Goal: Task Accomplishment & Management: Complete application form

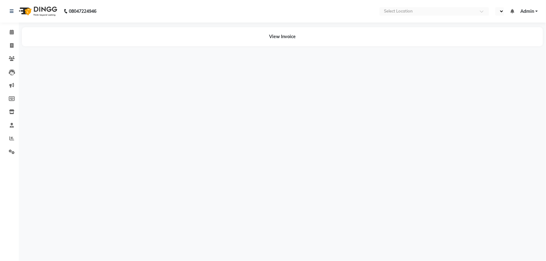
select select "en"
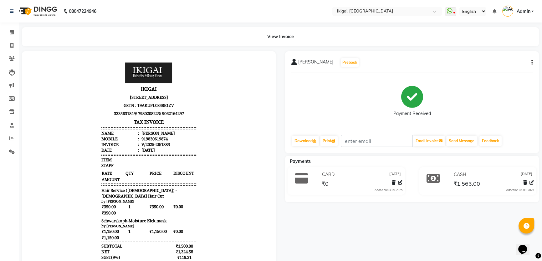
click at [210, 260] on body "IKIGAI 1/18,1st Floor,Baisnabghata, Baishnabghata Patuli Township, Kolkata, Wes…" at bounding box center [149, 191] width 236 height 262
click at [531, 63] on icon "button" at bounding box center [531, 63] width 1 height 0
click at [494, 70] on div "Edit Invoice" at bounding box center [500, 70] width 43 height 8
select select "service"
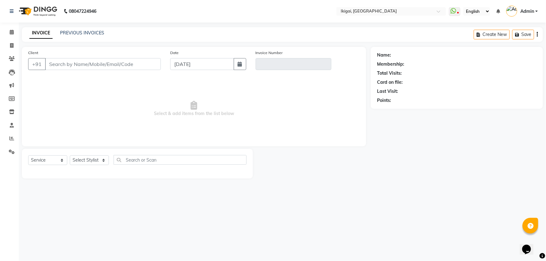
type input "9830619874"
type input "V/2025-26/1885"
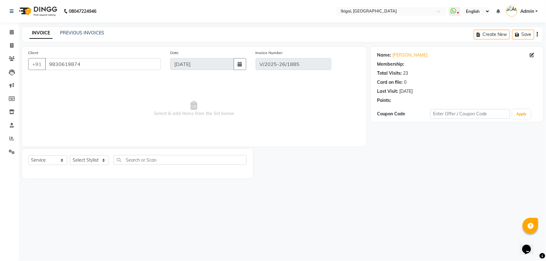
select select "1: Object"
select select "select"
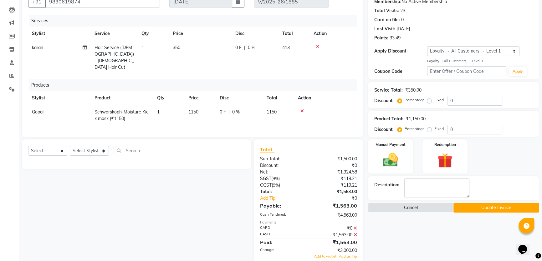
scroll to position [72, 0]
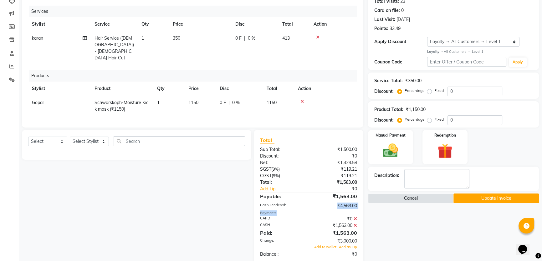
drag, startPoint x: 337, startPoint y: 198, endPoint x: 367, endPoint y: 202, distance: 30.4
click at [367, 202] on div "Total Sub Total: ₹1,500.00 Discount: ₹0 Net: ₹1,324.58 SGST ( 9% ) ₹119.21 CGST…" at bounding box center [309, 212] width 117 height 165
click at [230, 203] on div "Select Service Product Membership Package Voucher Prepaid Gift Card Select Styl…" at bounding box center [134, 212] width 234 height 165
click at [355, 223] on icon at bounding box center [354, 225] width 3 height 4
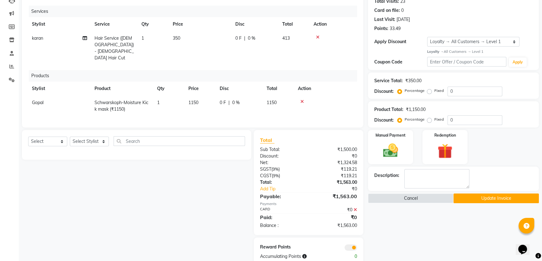
click at [355, 208] on icon at bounding box center [354, 210] width 3 height 4
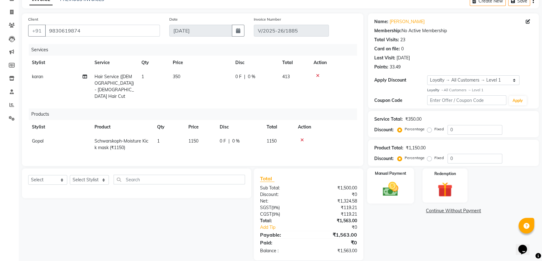
click at [380, 181] on img at bounding box center [390, 189] width 25 height 18
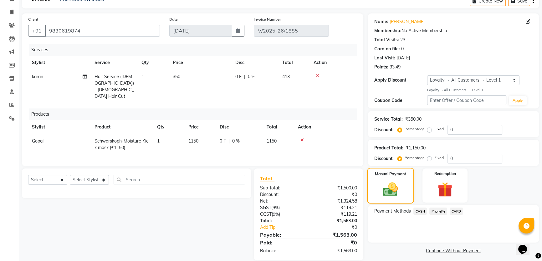
scroll to position [37, 0]
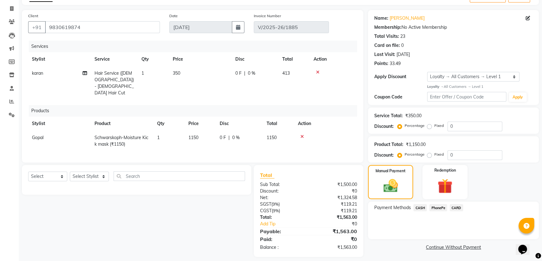
click at [455, 208] on span "CARD" at bounding box center [455, 207] width 13 height 7
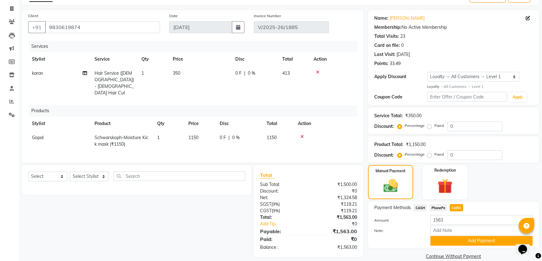
scroll to position [46, 0]
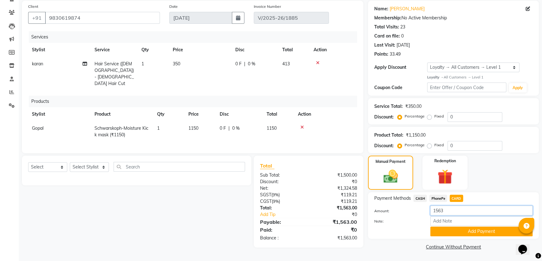
drag, startPoint x: 446, startPoint y: 209, endPoint x: 428, endPoint y: 210, distance: 17.9
click at [428, 210] on div "1563" at bounding box center [481, 211] width 112 height 10
type input "563"
click at [445, 231] on button "Add Payment" at bounding box center [481, 232] width 102 height 10
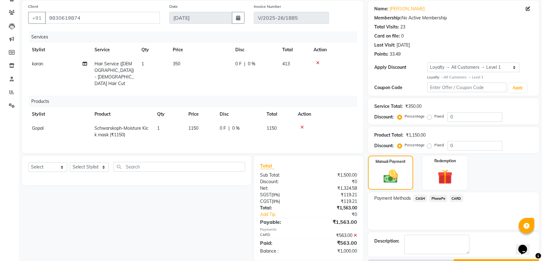
click at [418, 200] on span "CASH" at bounding box center [419, 198] width 13 height 7
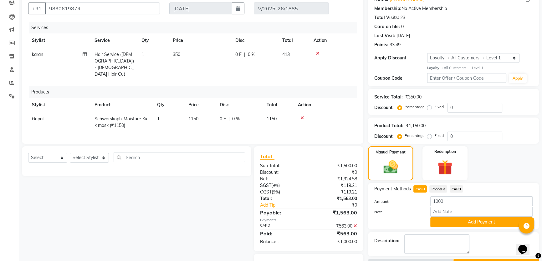
scroll to position [61, 0]
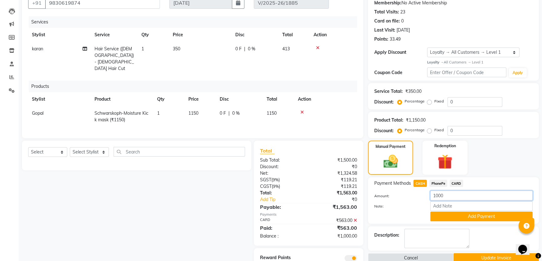
drag, startPoint x: 444, startPoint y: 197, endPoint x: 428, endPoint y: 193, distance: 16.5
click at [428, 193] on div "1000" at bounding box center [481, 196] width 112 height 10
click at [449, 200] on input "1000" at bounding box center [481, 196] width 102 height 10
click at [448, 214] on button "Add Payment" at bounding box center [481, 217] width 102 height 10
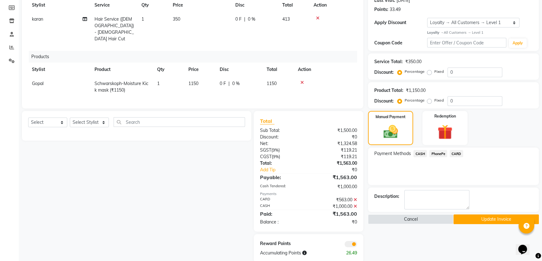
scroll to position [93, 0]
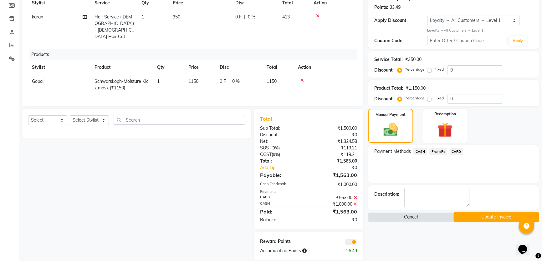
click at [477, 215] on button "Update Invoice" at bounding box center [495, 217] width 85 height 10
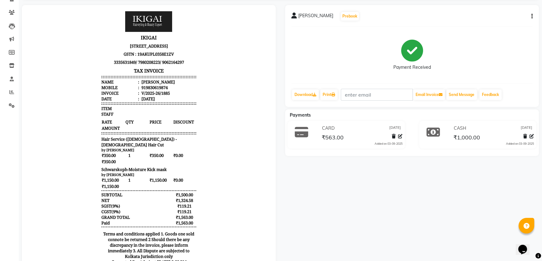
scroll to position [29, 0]
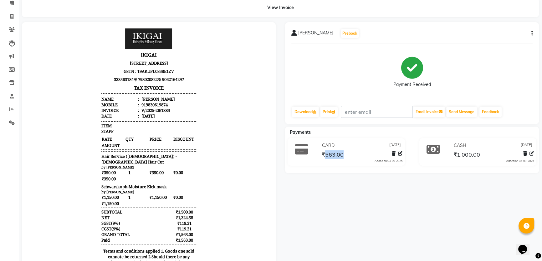
drag, startPoint x: 325, startPoint y: 153, endPoint x: 344, endPoint y: 154, distance: 18.5
click at [344, 154] on div "₹563.00" at bounding box center [361, 154] width 82 height 8
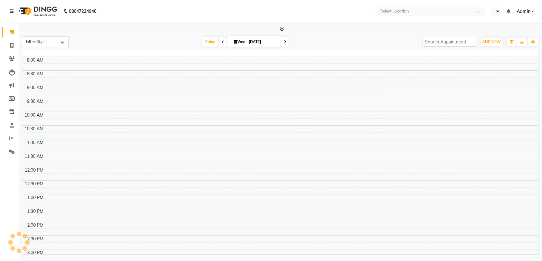
select select "en"
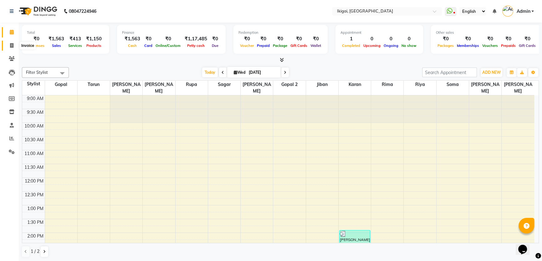
click at [13, 44] on icon at bounding box center [11, 45] width 3 height 5
select select "4429"
select select "service"
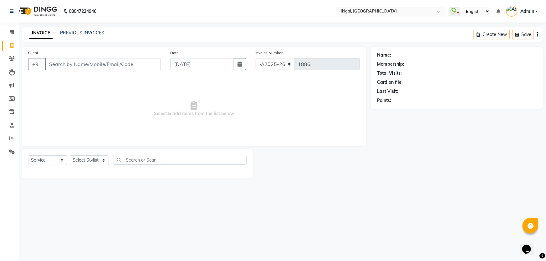
click at [71, 63] on input "Client" at bounding box center [103, 64] width 116 height 12
type input "d"
type input "w"
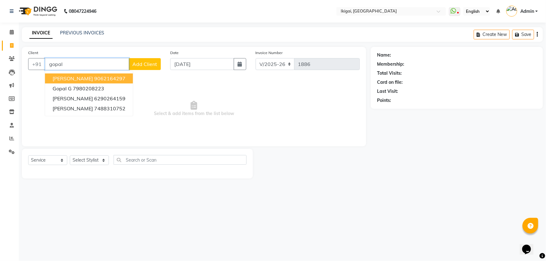
click at [94, 76] on ngb-highlight "9062164297" at bounding box center [109, 78] width 31 height 6
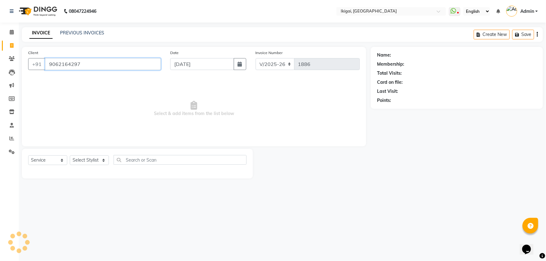
type input "9062164297"
select select "1: Object"
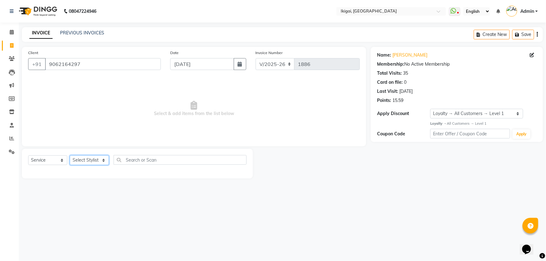
click at [76, 158] on select "Select Stylist Firoz Gopal gopal 2 jiban karan rima riya rupa sagar soma somasr…" at bounding box center [89, 160] width 39 height 10
select select "82442"
click at [70, 155] on select "Select Stylist Firoz Gopal gopal 2 jiban karan rima riya rupa sagar soma somasr…" at bounding box center [89, 160] width 39 height 10
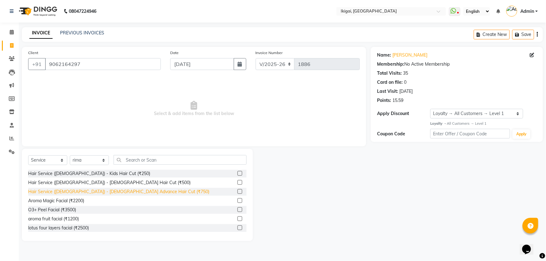
click at [87, 189] on div "Hair Service (Ladies) - Ladies Advance Hair Cut (₹750)" at bounding box center [118, 192] width 181 height 7
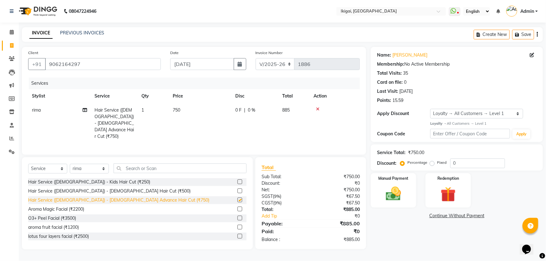
checkbox input "false"
click at [383, 188] on img at bounding box center [394, 194] width 26 height 18
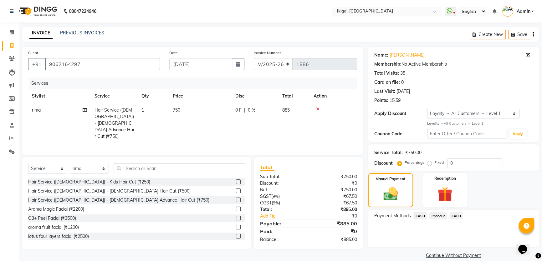
click at [419, 216] on span "CASH" at bounding box center [419, 215] width 13 height 7
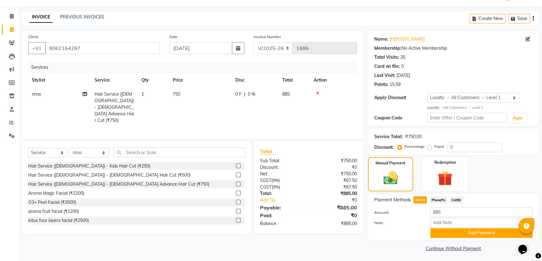
scroll to position [18, 0]
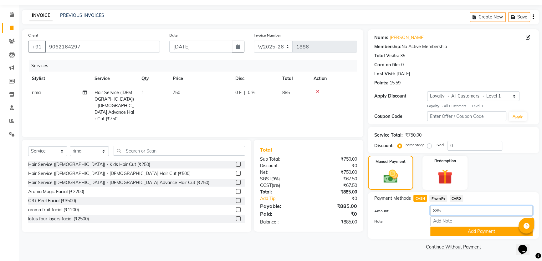
click at [442, 210] on input "885" at bounding box center [481, 211] width 102 height 10
type input "800"
click at [448, 231] on button "Add Payment" at bounding box center [481, 232] width 102 height 10
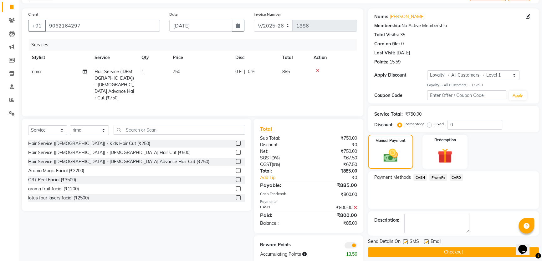
scroll to position [43, 0]
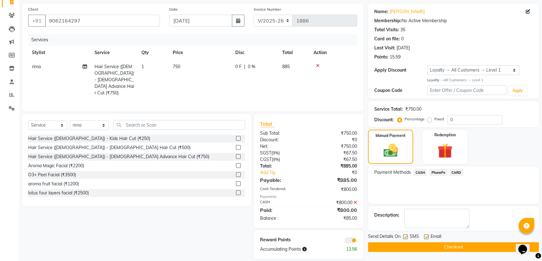
click at [432, 172] on span "PhonePe" at bounding box center [438, 172] width 18 height 7
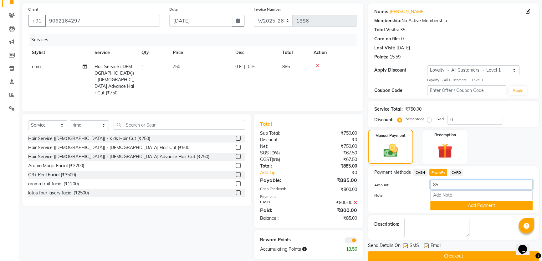
drag, startPoint x: 439, startPoint y: 183, endPoint x: 434, endPoint y: 183, distance: 4.7
click at [434, 183] on input "85" at bounding box center [481, 185] width 102 height 10
click at [440, 183] on input "85" at bounding box center [481, 185] width 102 height 10
type input "80"
click at [438, 205] on button "Add Payment" at bounding box center [481, 206] width 102 height 10
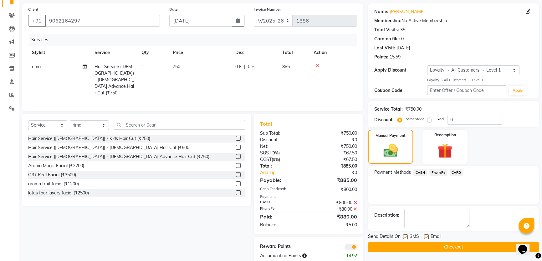
click at [457, 172] on span "CARD" at bounding box center [455, 172] width 13 height 7
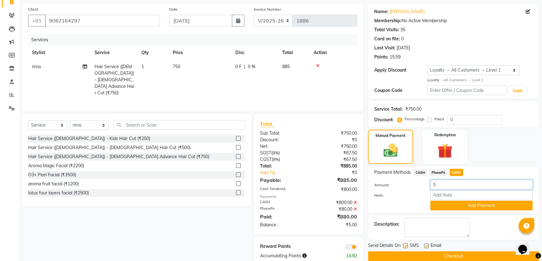
drag, startPoint x: 440, startPoint y: 185, endPoint x: 413, endPoint y: 185, distance: 27.8
click at [413, 185] on div "Amount: 5" at bounding box center [453, 185] width 168 height 11
click at [454, 207] on button "Add Payment" at bounding box center [481, 206] width 102 height 10
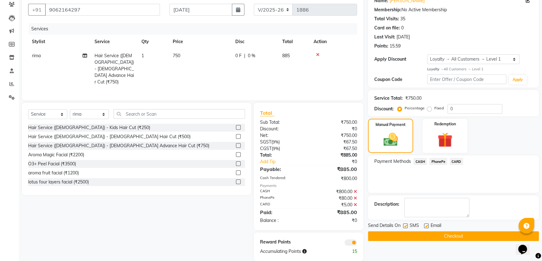
scroll to position [56, 0]
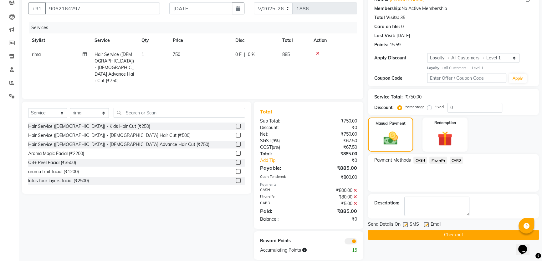
click at [405, 224] on label at bounding box center [405, 224] width 5 height 5
click at [405, 224] on input "checkbox" at bounding box center [405, 225] width 4 height 4
checkbox input "false"
click at [426, 224] on label at bounding box center [426, 224] width 5 height 5
click at [426, 224] on input "checkbox" at bounding box center [426, 225] width 4 height 4
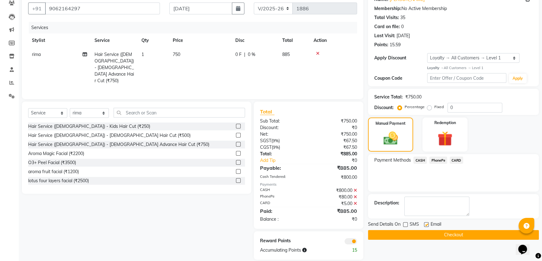
checkbox input "false"
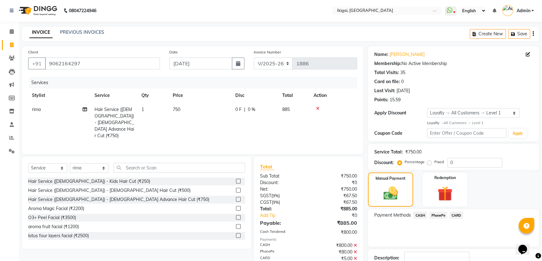
scroll to position [0, 0]
click at [10, 30] on icon at bounding box center [12, 32] width 4 height 5
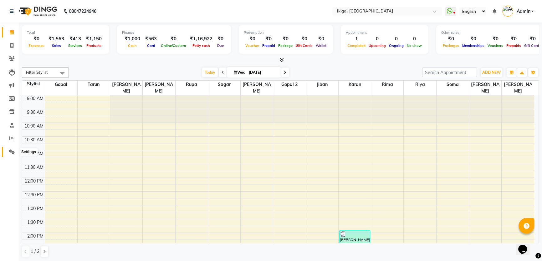
click at [11, 152] on icon at bounding box center [12, 151] width 6 height 5
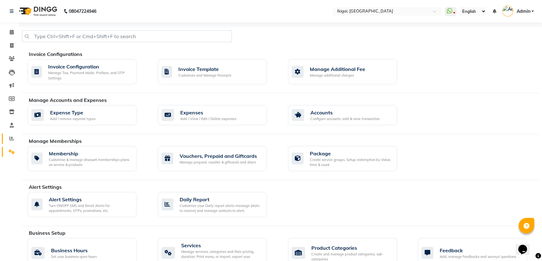
click at [9, 134] on link "Reports" at bounding box center [9, 139] width 15 height 10
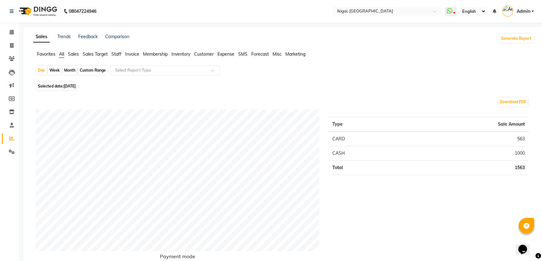
click at [73, 55] on span "Sales" at bounding box center [73, 54] width 11 height 6
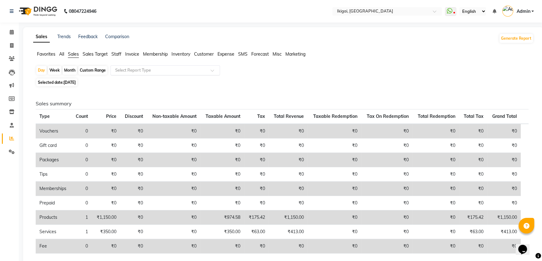
click at [125, 71] on input "text" at bounding box center [159, 70] width 90 height 6
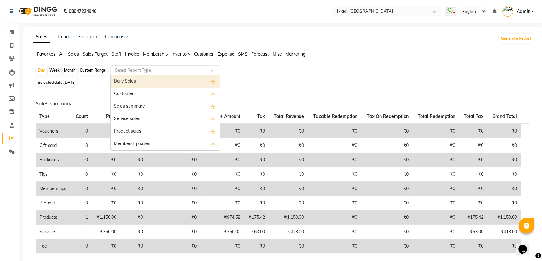
click at [96, 71] on div "Custom Range" at bounding box center [92, 70] width 29 height 9
select select "9"
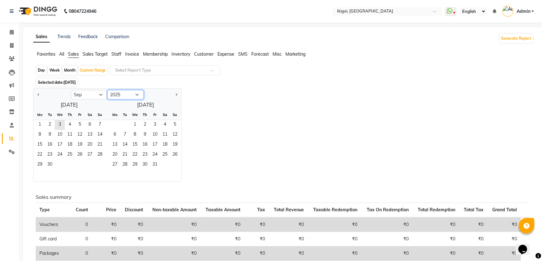
click at [117, 95] on select "2015 2016 2017 2018 2019 2020 2021 2022 2023 2024 2025 2026 2027 2028 2029 2030…" at bounding box center [125, 94] width 36 height 9
select select "2024"
click at [107, 90] on select "2015 2016 2017 2018 2019 2020 2021 2022 2023 2024 2025 2026 2027 2028 2029 2030…" at bounding box center [125, 94] width 36 height 9
click at [97, 123] on span "1" at bounding box center [100, 125] width 10 height 10
click at [86, 95] on select "Jan Feb Mar Apr May Jun Jul Aug Sep Oct Nov Dec" at bounding box center [89, 94] width 36 height 9
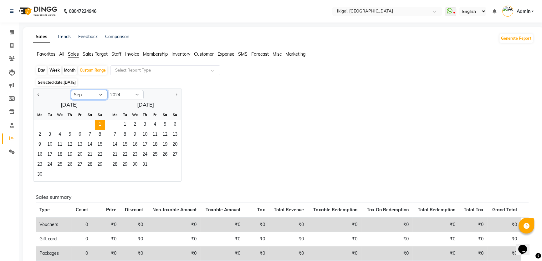
select select "8"
click at [71, 90] on select "Jan Feb Mar Apr May Jun Jul Aug Sep Oct Nov Dec" at bounding box center [89, 94] width 36 height 9
click at [71, 123] on span "1" at bounding box center [70, 125] width 10 height 10
click at [87, 164] on span "31" at bounding box center [90, 165] width 10 height 10
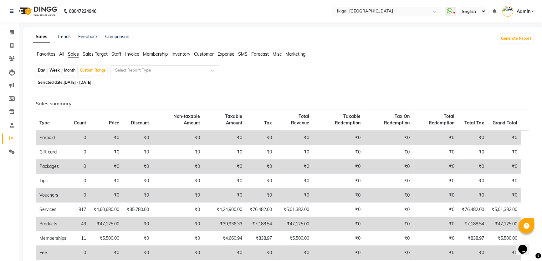
click at [61, 54] on span "All" at bounding box center [61, 54] width 5 height 6
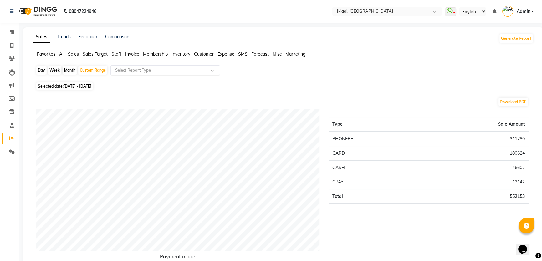
click at [137, 69] on input "text" at bounding box center [159, 70] width 90 height 6
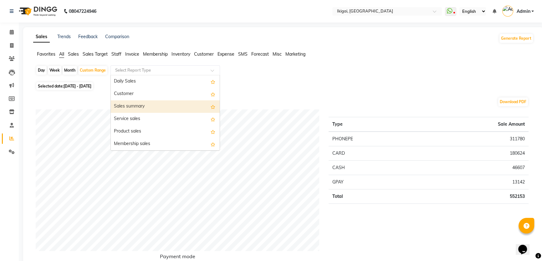
click at [124, 109] on div "Sales summary" at bounding box center [165, 106] width 109 height 13
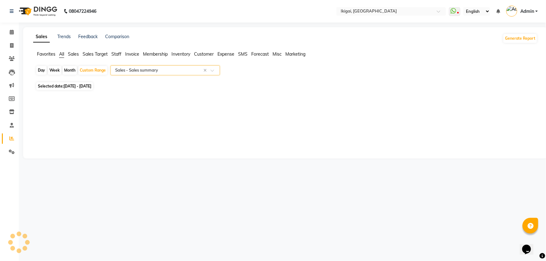
select select "full_report"
select select "csv"
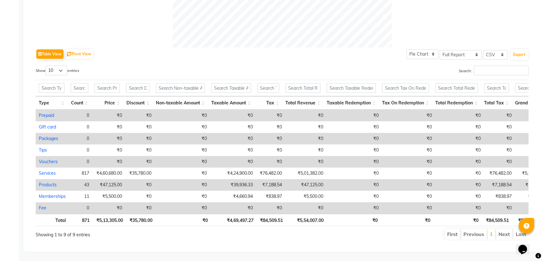
scroll to position [284, 0]
drag, startPoint x: 326, startPoint y: 217, endPoint x: 294, endPoint y: 216, distance: 31.9
click at [294, 216] on th "₹5,54,007.00" at bounding box center [306, 220] width 41 height 12
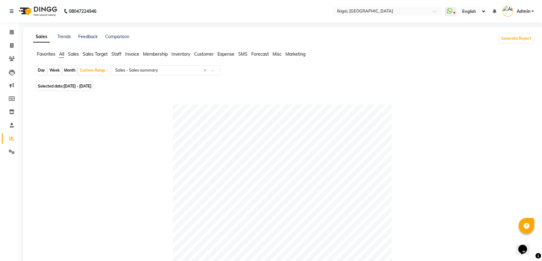
scroll to position [0, 0]
click at [71, 53] on span "Sales" at bounding box center [73, 54] width 11 height 6
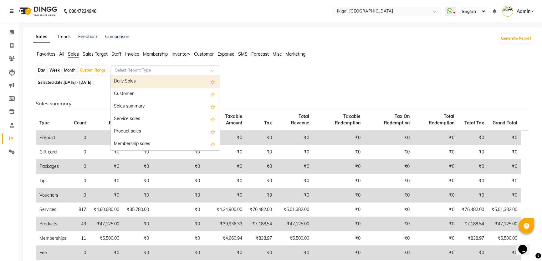
click at [136, 69] on input "text" at bounding box center [159, 70] width 90 height 6
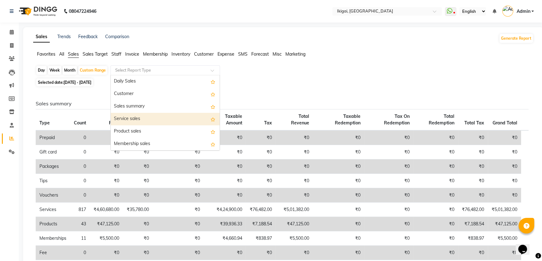
click at [138, 116] on div "Service sales" at bounding box center [165, 119] width 109 height 13
select select "full_report"
select select "csv"
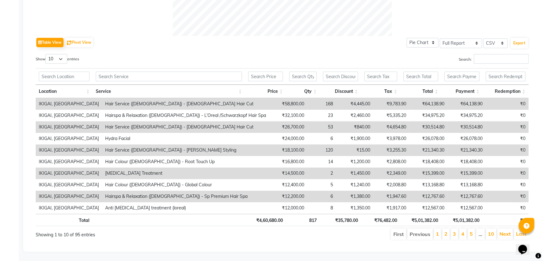
scroll to position [287, 0]
drag, startPoint x: 411, startPoint y: 215, endPoint x: 440, endPoint y: 220, distance: 29.4
click at [440, 220] on th "₹5,01,382.00" at bounding box center [420, 220] width 41 height 12
click at [358, 222] on th "₹35,780.00" at bounding box center [340, 220] width 41 height 12
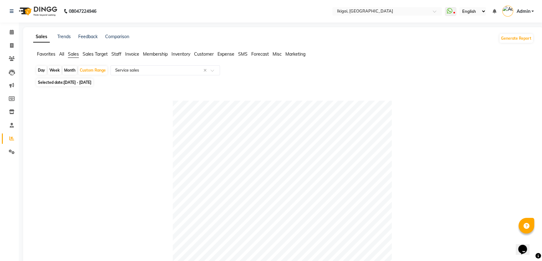
scroll to position [0, 0]
click at [72, 72] on div "Month" at bounding box center [70, 70] width 14 height 9
select select "8"
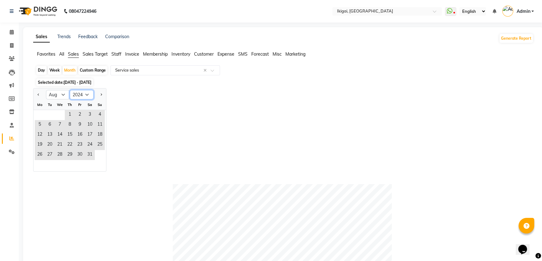
click at [78, 95] on select "2014 2015 2016 2017 2018 2019 2020 2021 2022 2023 2024 2025 2026 2027 2028 2029…" at bounding box center [82, 94] width 24 height 9
select select "2025"
click at [70, 90] on select "2014 2015 2016 2017 2018 2019 2020 2021 2022 2023 2024 2025 2026 2027 2028 2029…" at bounding box center [82, 94] width 24 height 9
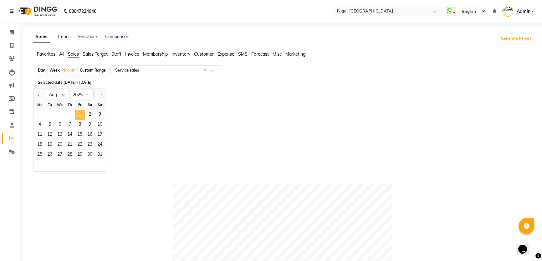
click at [78, 113] on span "1" at bounding box center [80, 115] width 10 height 10
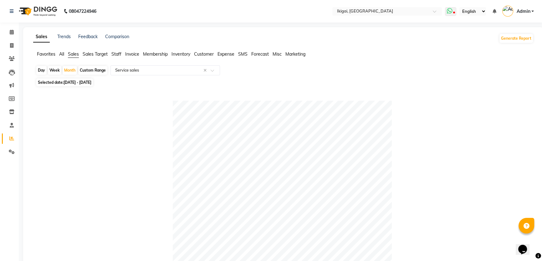
click at [453, 9] on span at bounding box center [450, 11] width 11 height 9
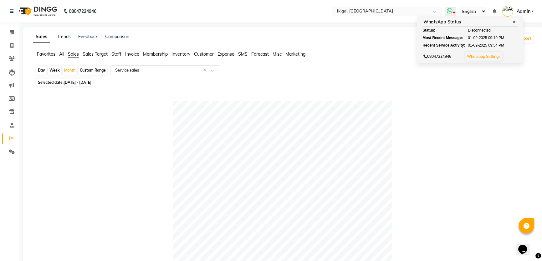
click at [478, 54] on link "Whatsapp Settings" at bounding box center [483, 56] width 33 height 5
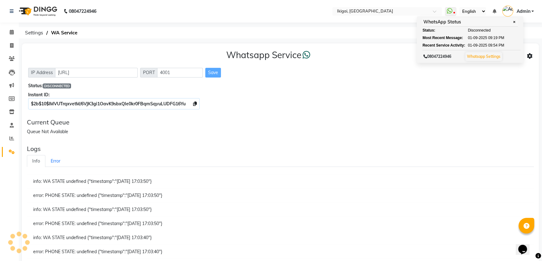
click at [358, 104] on div "$2b$10$IMVUTrqxvetM/6VJK3gi1OavK9sbxQle0kr0FBqmSqyuLUDFG16Yu" at bounding box center [280, 104] width 504 height 7
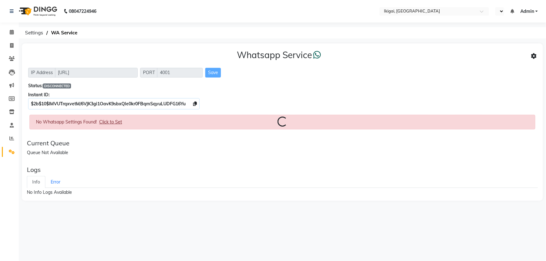
select select "en"
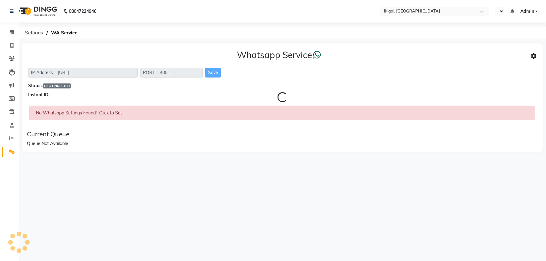
select select "en"
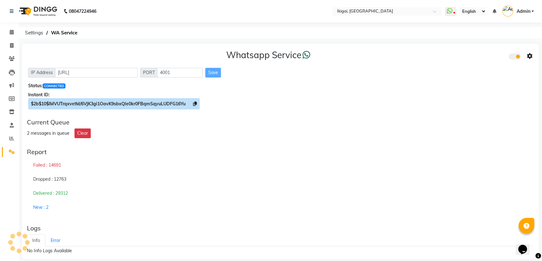
click at [195, 104] on icon at bounding box center [195, 104] width 4 height 4
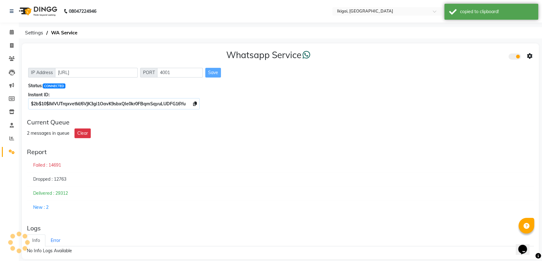
click at [413, 97] on div "Instant ID:" at bounding box center [280, 95] width 504 height 7
click at [529, 55] on icon at bounding box center [530, 56] width 6 height 6
click at [469, 51] on div "Whatsapp Settings" at bounding box center [484, 50] width 72 height 8
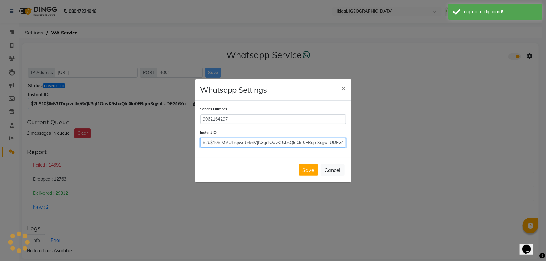
click at [244, 144] on input "$2b$10$IMVUTrqxvetM/6VJK3gi1OavK9sbxQle0kr0FBqmSqyuLUDFG16Yu" at bounding box center [273, 143] width 146 height 10
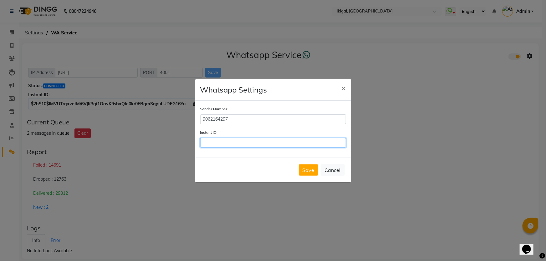
paste input "$2b$10$IMVUTrqxvetM/6VJK3gi1OavK9sbxQle0kr0FBqmSqyuLUDFG16Yu"
type input "$2b$10$IMVUTrqxvetM/6VJK3gi1OavK9sbxQle0kr0FBqmSqyuLUDFG16Yu"
click at [311, 175] on button "Save" at bounding box center [308, 170] width 19 height 11
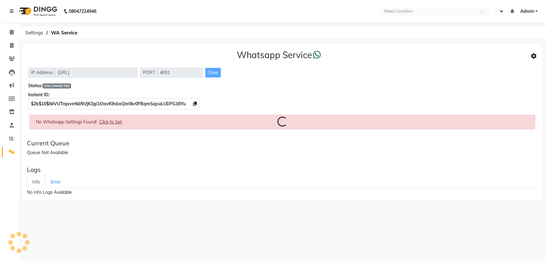
select select "en"
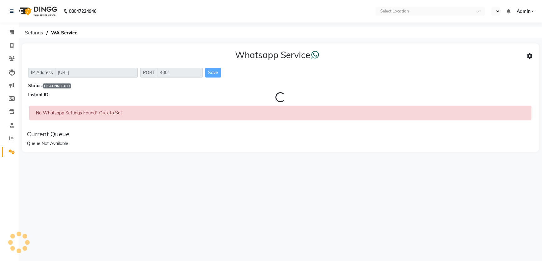
select select "en"
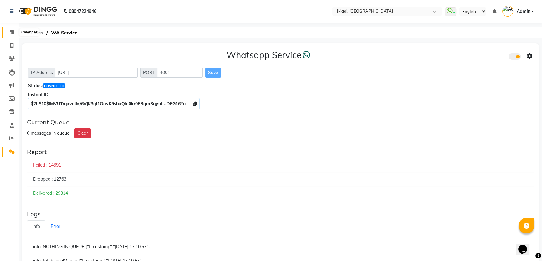
click at [10, 30] on icon at bounding box center [12, 32] width 4 height 5
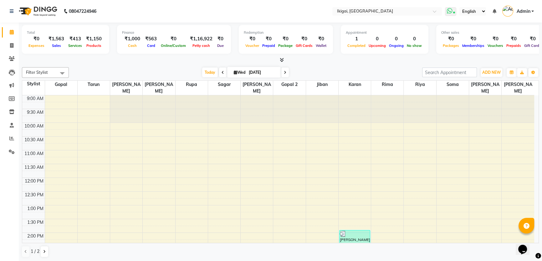
click at [452, 13] on icon at bounding box center [449, 11] width 6 height 6
click at [12, 43] on icon at bounding box center [11, 45] width 3 height 5
select select "service"
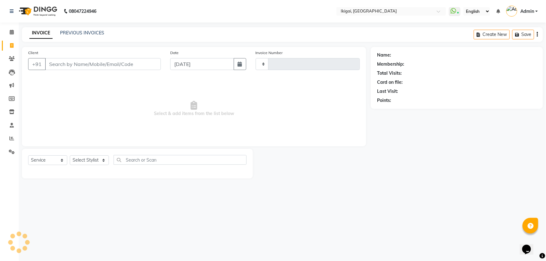
type input "1886"
select select "4429"
click at [91, 160] on select "Select Stylist Firoz Gopal gopal 2 jiban karan rima riya rupa sagar soma somasr…" at bounding box center [89, 160] width 39 height 10
select select "24731"
click at [70, 155] on select "Select Stylist Firoz Gopal gopal 2 jiban karan rima riya rupa sagar soma somasr…" at bounding box center [89, 160] width 39 height 10
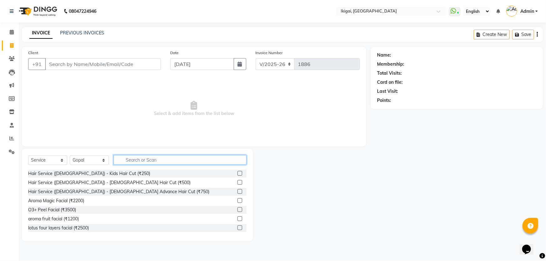
click at [139, 159] on input "text" at bounding box center [180, 160] width 133 height 10
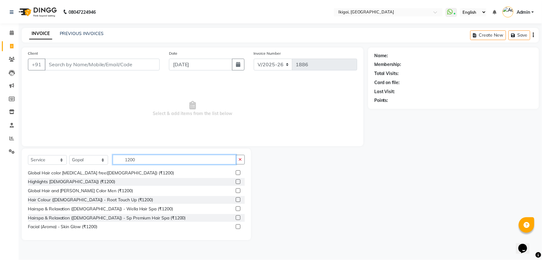
scroll to position [69, 0]
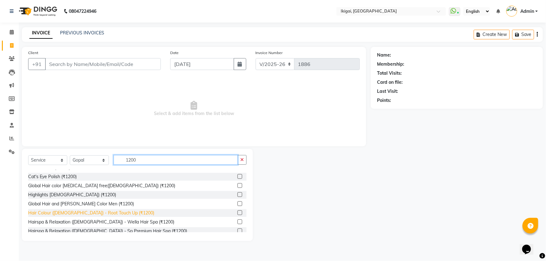
type input "1200"
click at [89, 215] on div "Hair Colour (Ladies) - Root Touch Up (₹1200)" at bounding box center [91, 213] width 126 height 7
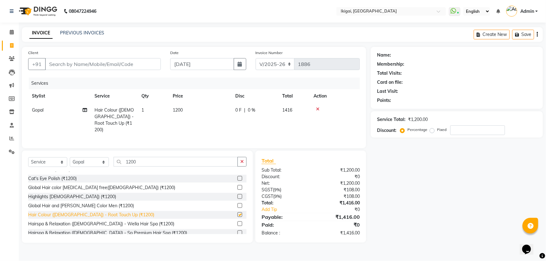
checkbox input "false"
click at [75, 63] on input "Client" at bounding box center [103, 64] width 116 height 12
type input "9"
type input "0"
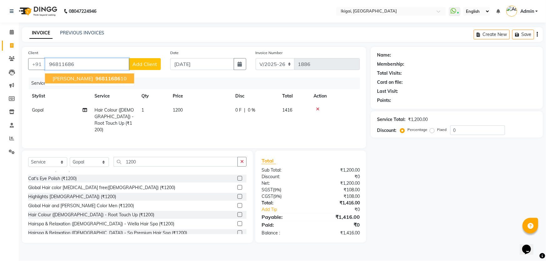
click at [94, 78] on ngb-highlight "96811686 10" at bounding box center [110, 78] width 33 height 6
type input "9681168610"
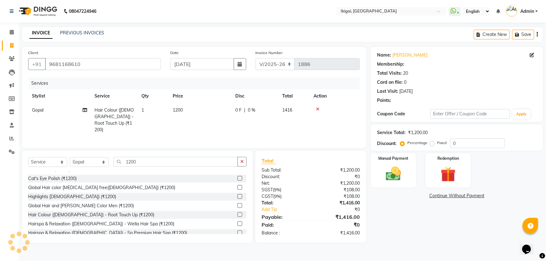
select select "2: Object"
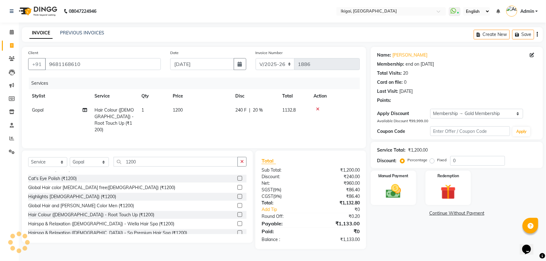
type input "20"
click at [180, 112] on span "1200" at bounding box center [178, 110] width 10 height 6
select select "24731"
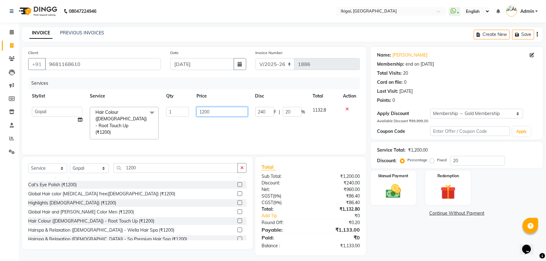
click at [205, 114] on input "1200" at bounding box center [221, 112] width 51 height 10
type input "1400"
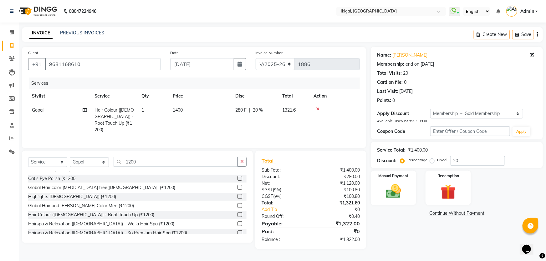
click at [400, 243] on div "Name: Sumana Kundu Membership: end on 28-06-2026 Total Visits: 20 Card on file:…" at bounding box center [459, 148] width 177 height 202
click at [405, 191] on img at bounding box center [394, 191] width 26 height 18
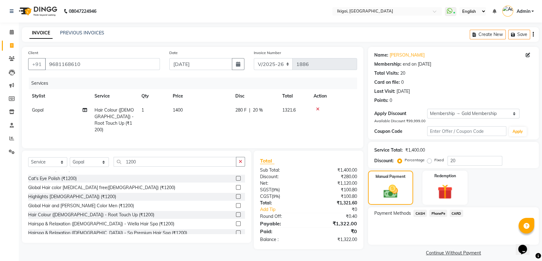
click at [457, 215] on span "CARD" at bounding box center [455, 213] width 13 height 7
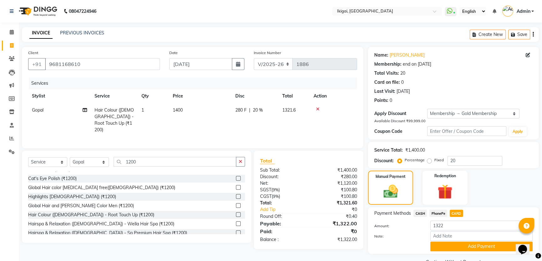
scroll to position [15, 0]
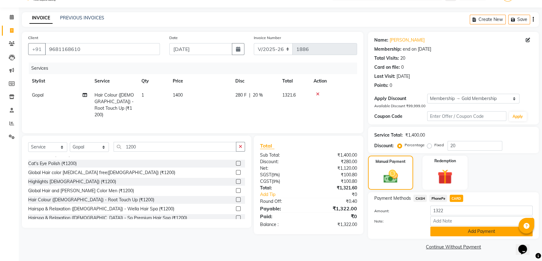
click at [475, 231] on button "Add Payment" at bounding box center [481, 232] width 102 height 10
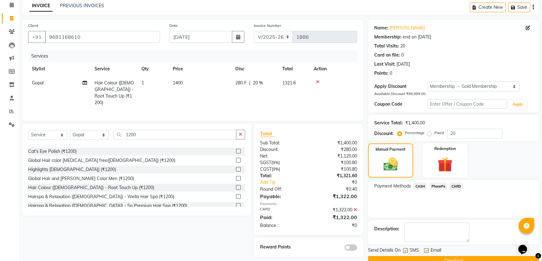
scroll to position [41, 0]
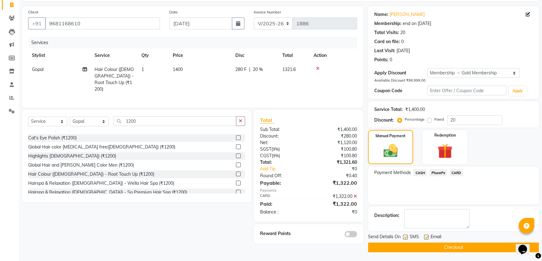
click at [412, 249] on button "Checkout" at bounding box center [453, 248] width 171 height 10
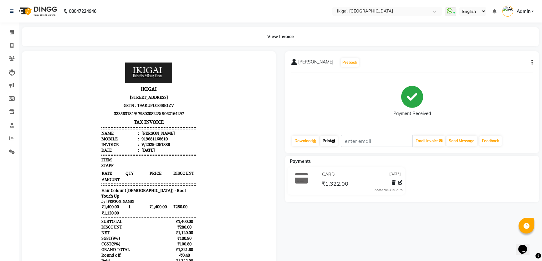
click at [327, 142] on link "Print" at bounding box center [329, 141] width 18 height 11
